Goal: Transaction & Acquisition: Subscribe to service/newsletter

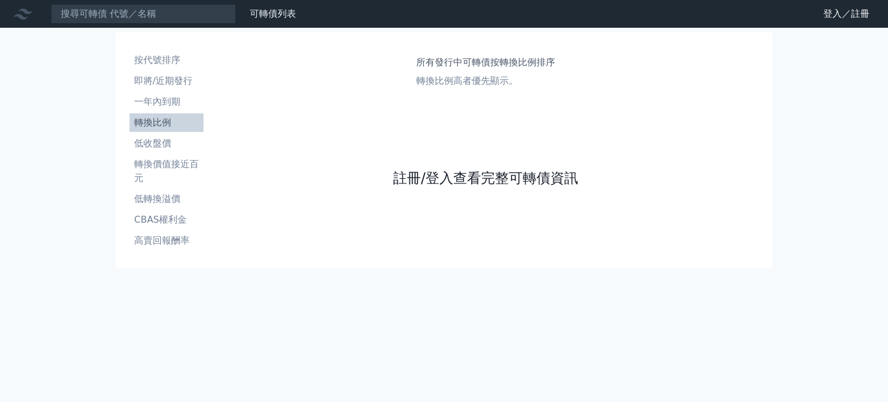
click at [473, 180] on link "註冊/登入查看完整可轉債資訊" at bounding box center [485, 178] width 185 height 19
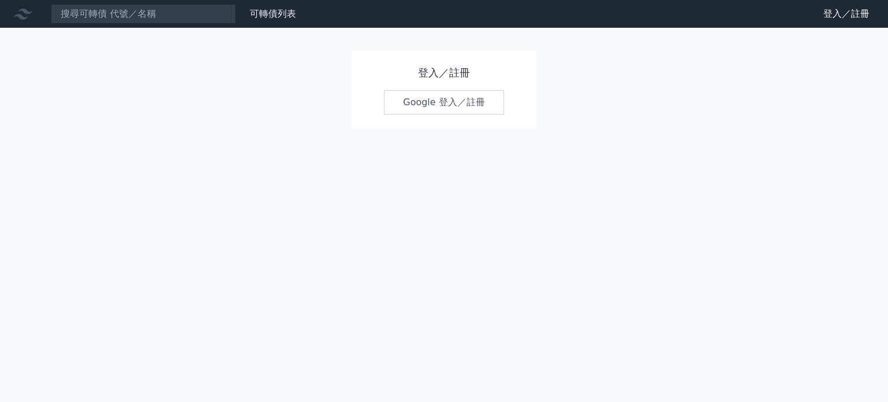
click at [446, 105] on link "Google 登入／註冊" at bounding box center [444, 102] width 120 height 24
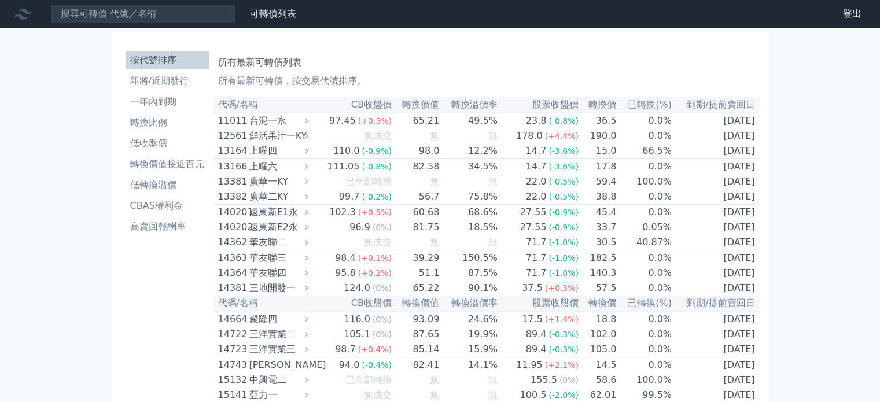
scroll to position [352, 0]
